Goal: Task Accomplishment & Management: Use online tool/utility

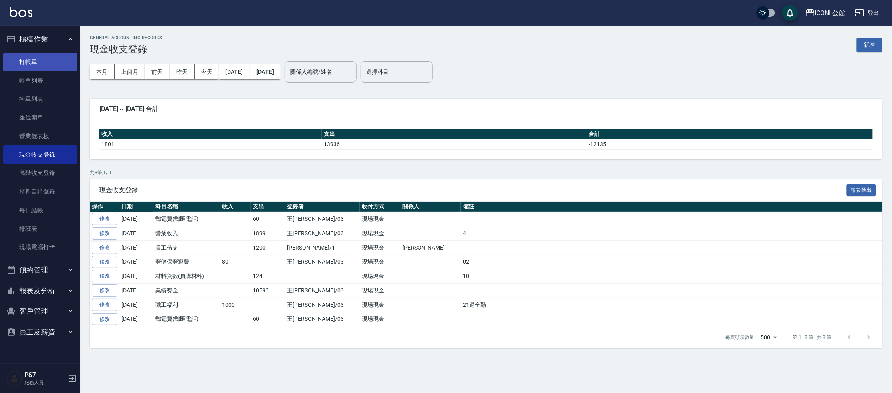
click at [32, 60] on link "打帳單" at bounding box center [40, 62] width 74 height 18
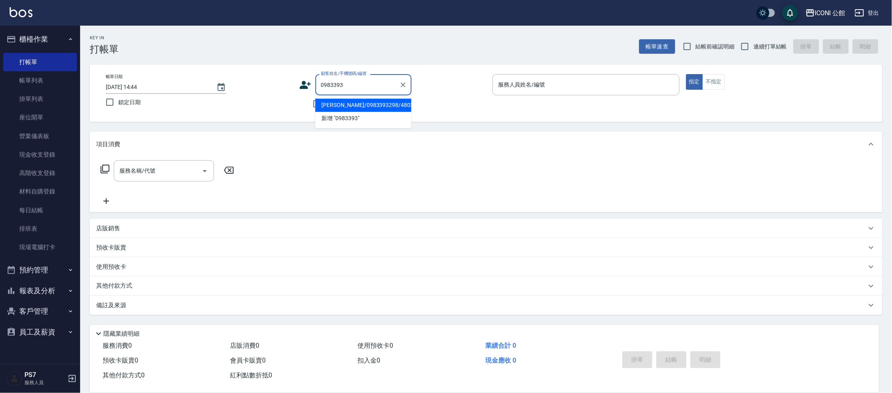
click at [361, 107] on li "[PERSON_NAME]/0983393298/4803" at bounding box center [363, 105] width 96 height 13
type input "[PERSON_NAME]/0983393298/4803"
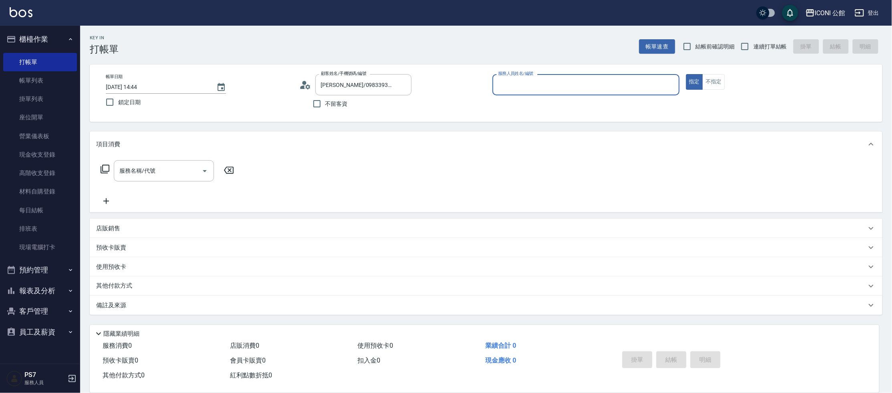
type input "[PERSON_NAME]-10"
click at [404, 85] on icon "Clear" at bounding box center [403, 85] width 8 height 8
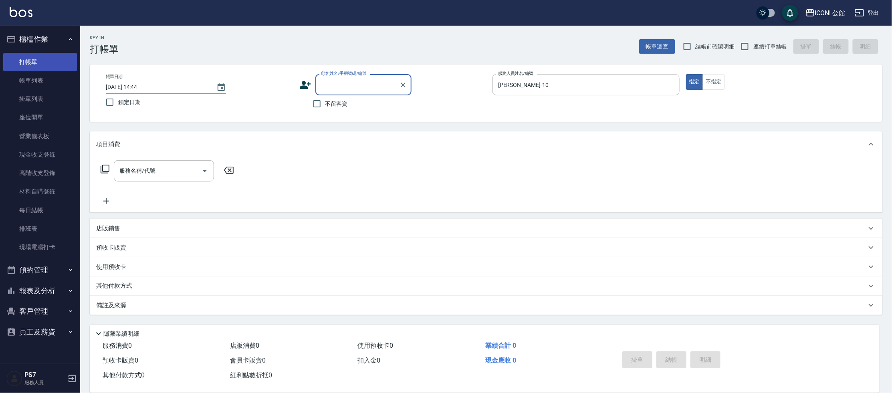
click at [51, 67] on link "打帳單" at bounding box center [40, 62] width 74 height 18
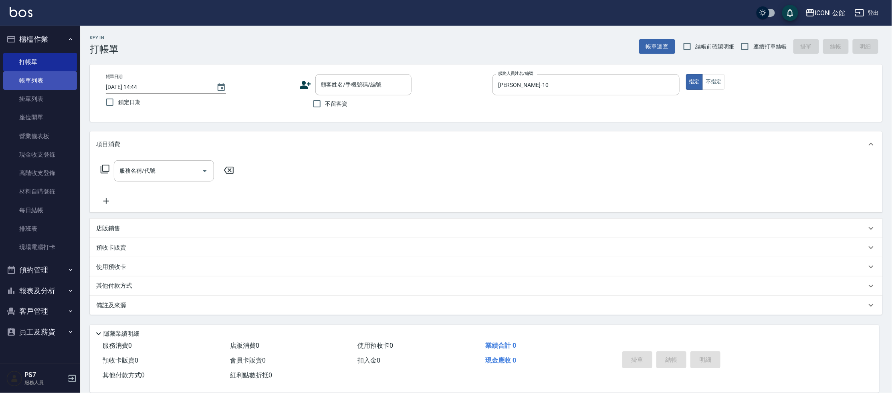
click at [46, 81] on link "帳單列表" at bounding box center [40, 80] width 74 height 18
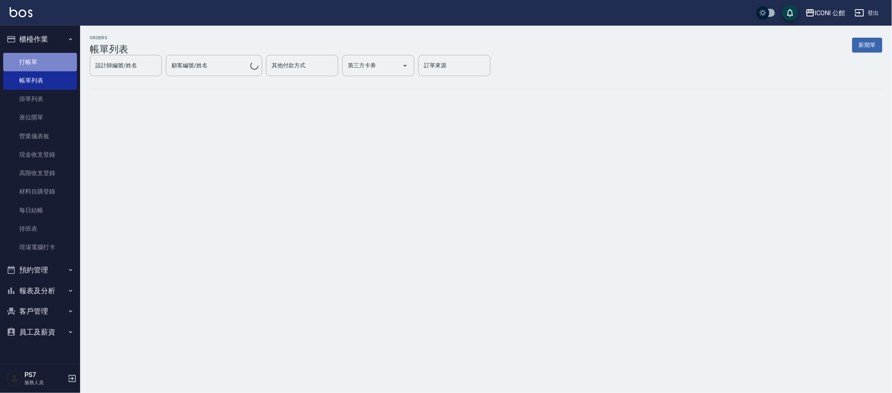
click at [45, 61] on link "打帳單" at bounding box center [40, 62] width 74 height 18
